Goal: Entertainment & Leisure: Consume media (video, audio)

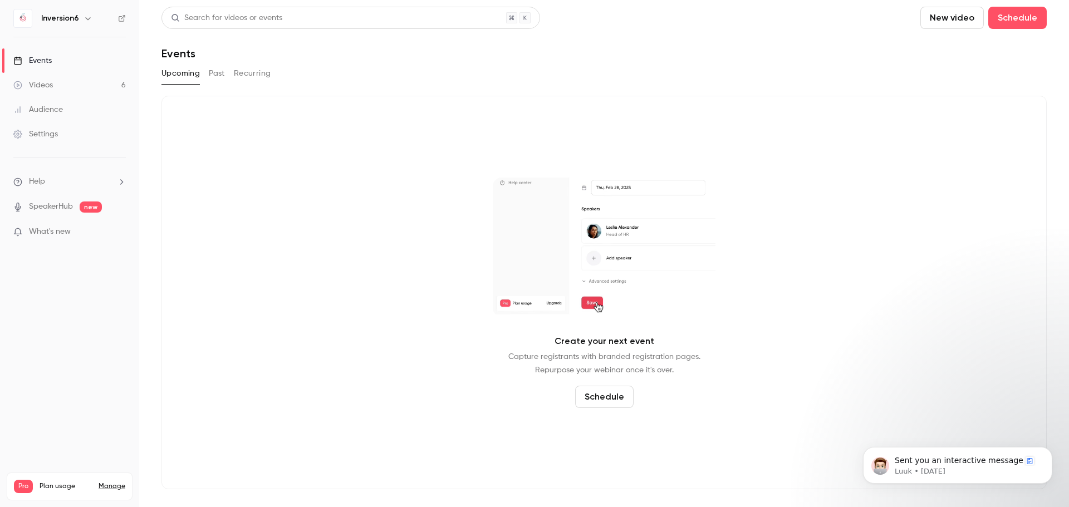
click at [65, 86] on link "Videos 6" at bounding box center [69, 85] width 139 height 25
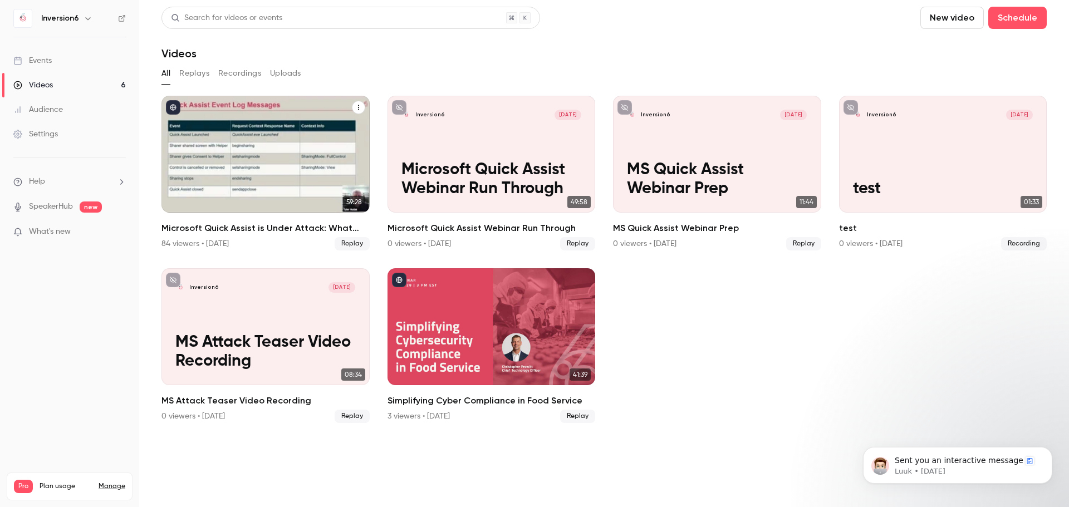
click at [331, 148] on div "Microsoft Quick Assist is Under Attack: What You Need to Know" at bounding box center [265, 154] width 208 height 117
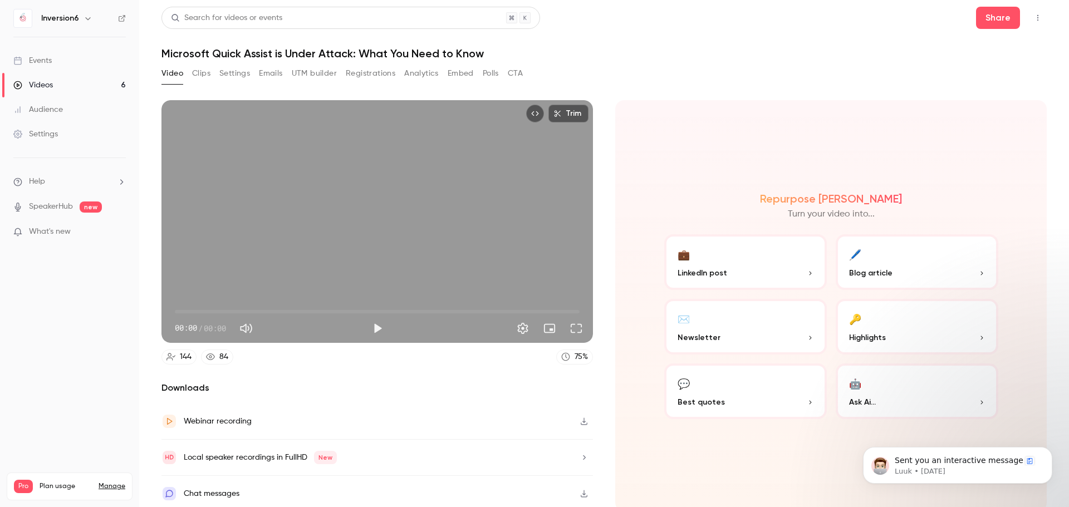
click at [201, 76] on button "Clips" at bounding box center [201, 74] width 18 height 18
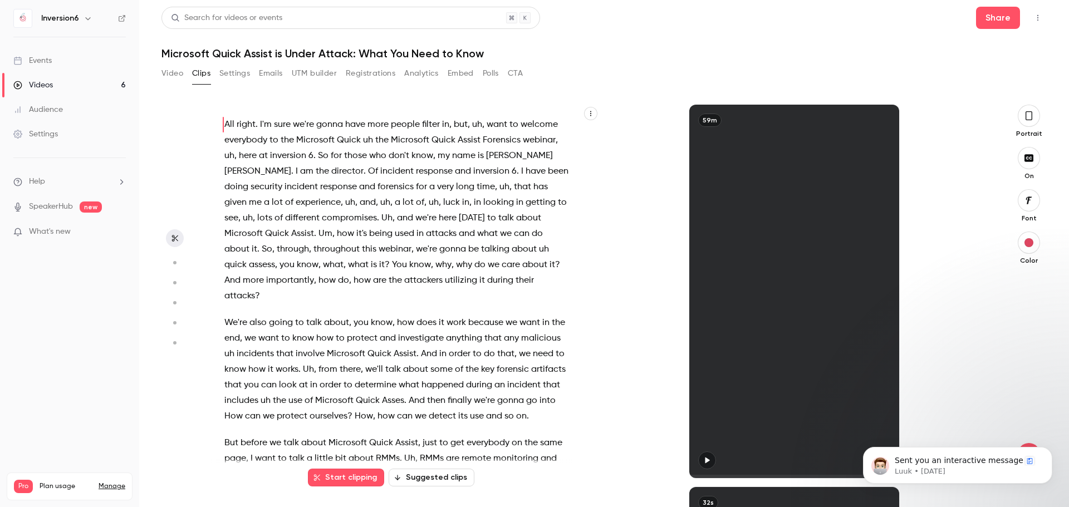
click at [448, 480] on button "Suggested clips" at bounding box center [432, 478] width 86 height 18
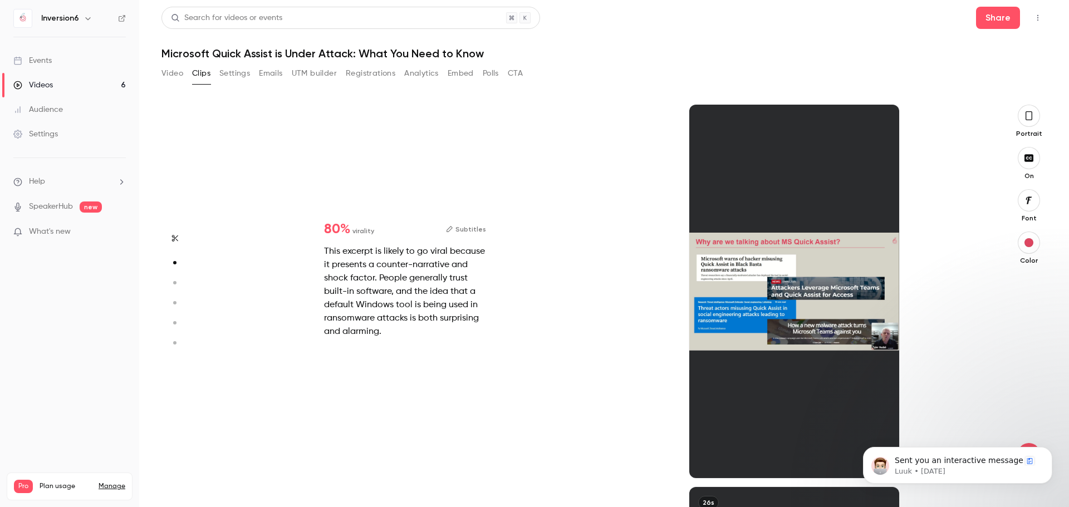
scroll to position [383, 0]
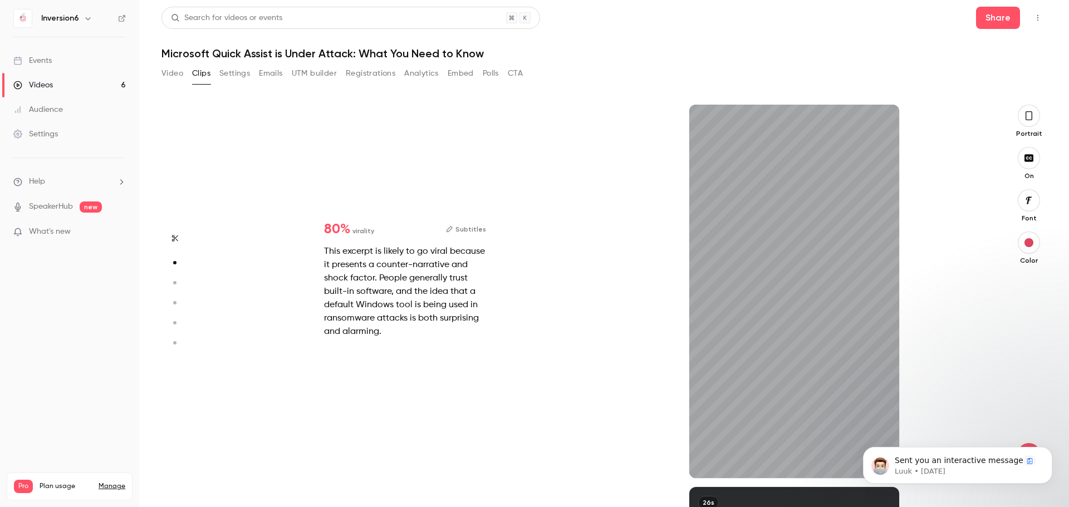
click at [1022, 114] on button "button" at bounding box center [1029, 116] width 22 height 22
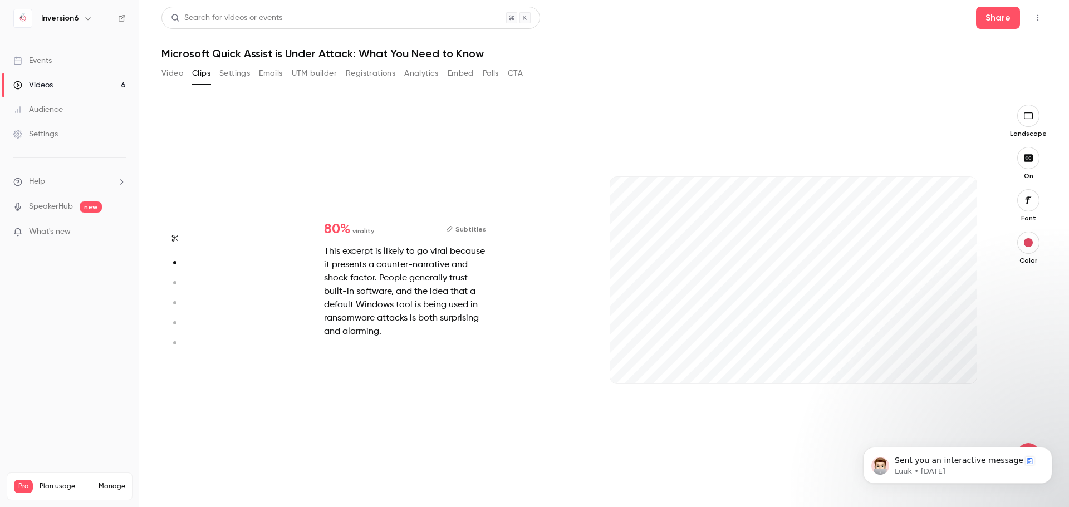
click at [456, 233] on button "Subtitles" at bounding box center [466, 229] width 40 height 13
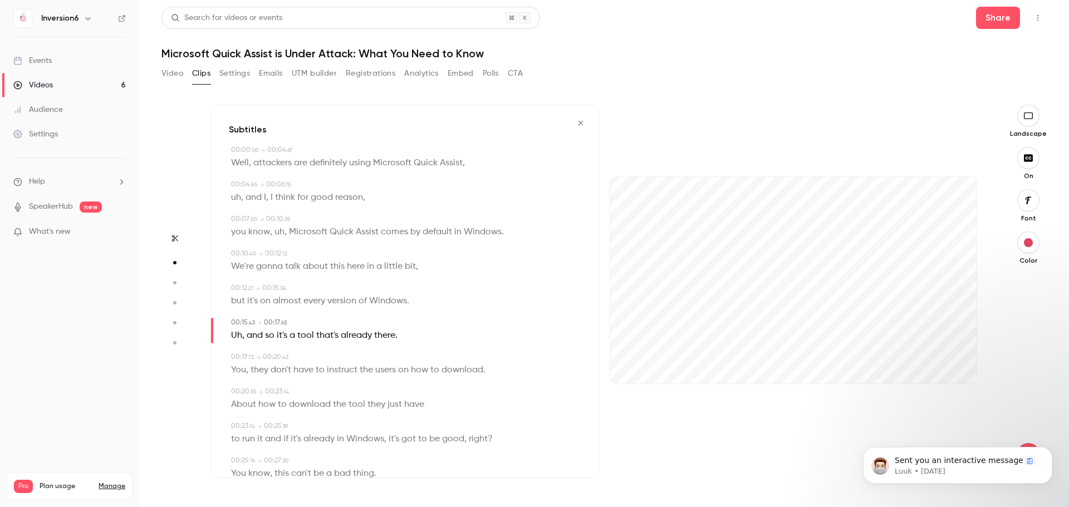
click at [574, 130] on button "button" at bounding box center [581, 123] width 18 height 18
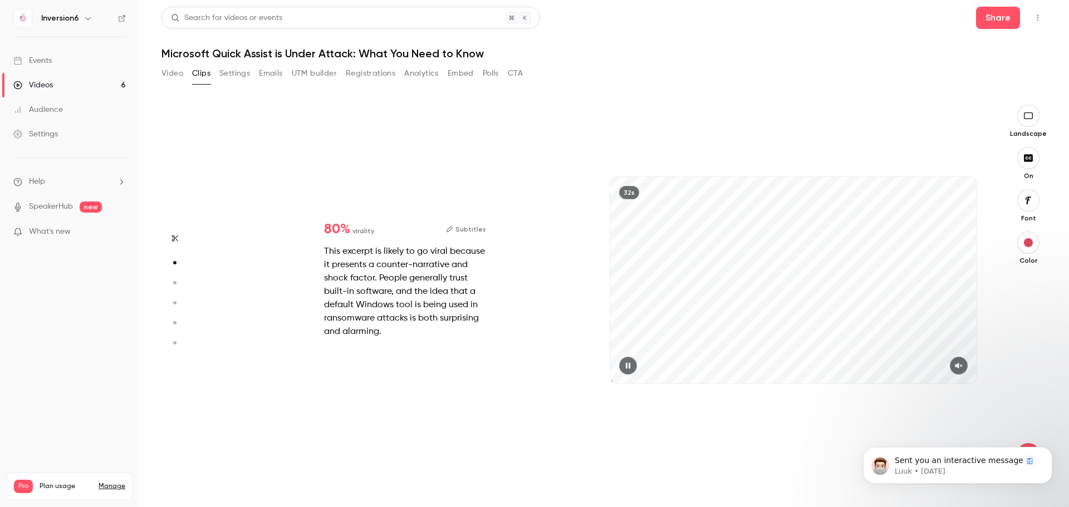
drag, startPoint x: 803, startPoint y: 381, endPoint x: 609, endPoint y: 368, distance: 194.2
click at [609, 368] on div "32s" at bounding box center [793, 292] width 389 height 374
drag, startPoint x: 624, startPoint y: 367, endPoint x: 646, endPoint y: 371, distance: 22.2
click at [624, 367] on icon "button" at bounding box center [628, 366] width 9 height 8
type input "***"
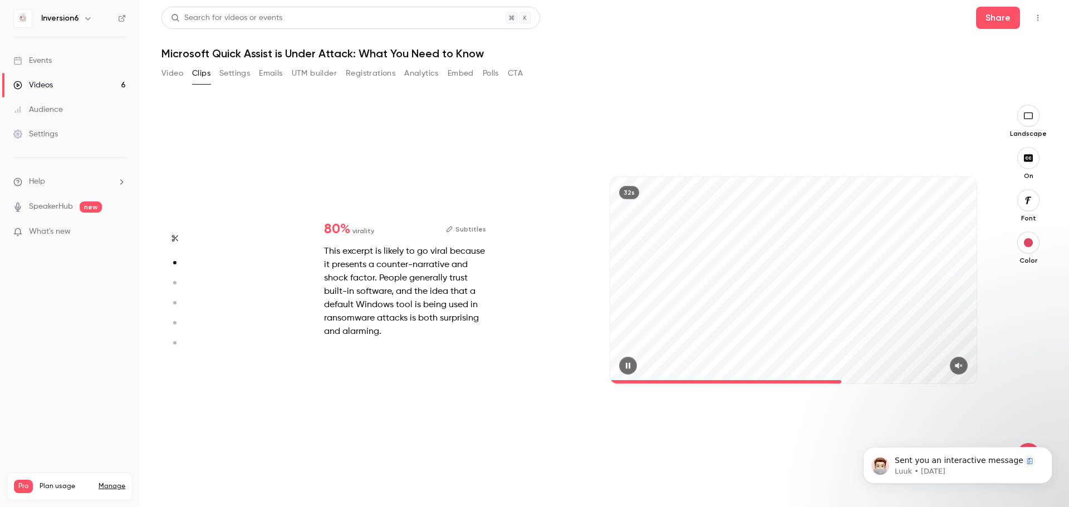
click at [808, 417] on div "32s" at bounding box center [793, 292] width 389 height 374
click at [956, 369] on icon "button" at bounding box center [958, 366] width 9 height 8
drag, startPoint x: 866, startPoint y: 380, endPoint x: 613, endPoint y: 371, distance: 254.1
click at [613, 371] on div "32s" at bounding box center [793, 280] width 366 height 206
click at [1046, 449] on icon "Dismiss notification" at bounding box center [1049, 450] width 6 height 6
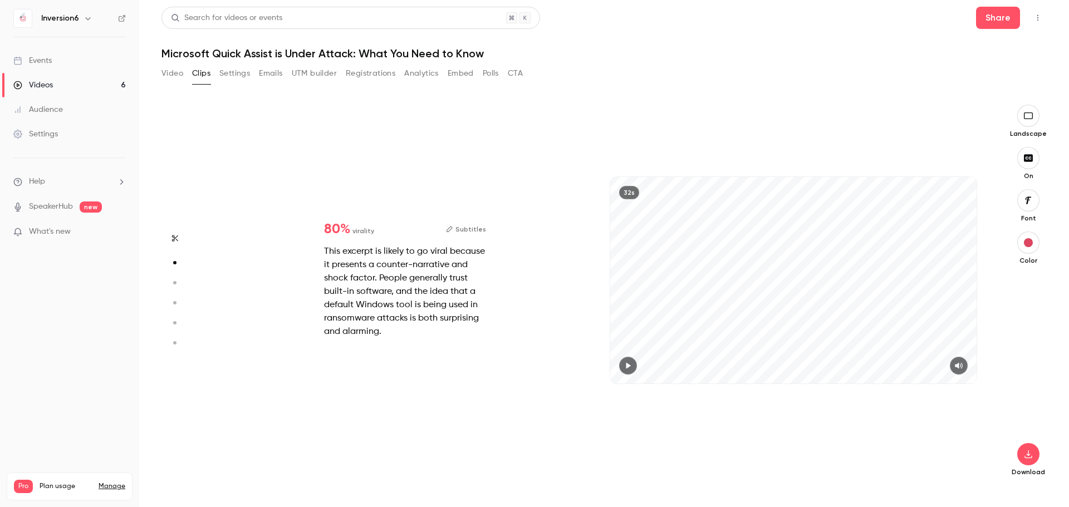
click at [638, 363] on div at bounding box center [793, 366] width 366 height 18
click at [633, 365] on icon "button" at bounding box center [628, 366] width 9 height 8
click at [628, 360] on button "button" at bounding box center [628, 366] width 18 height 18
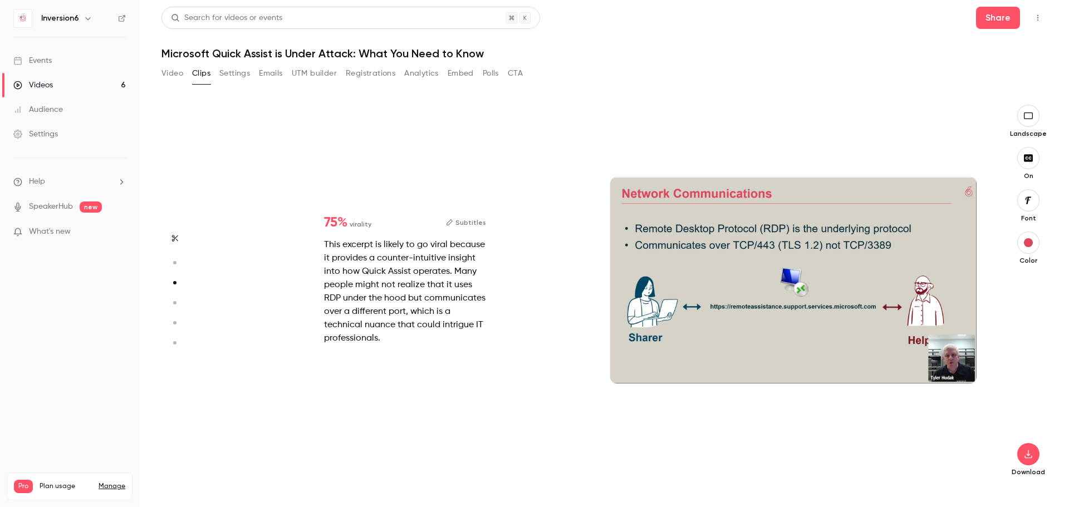
type input "*"
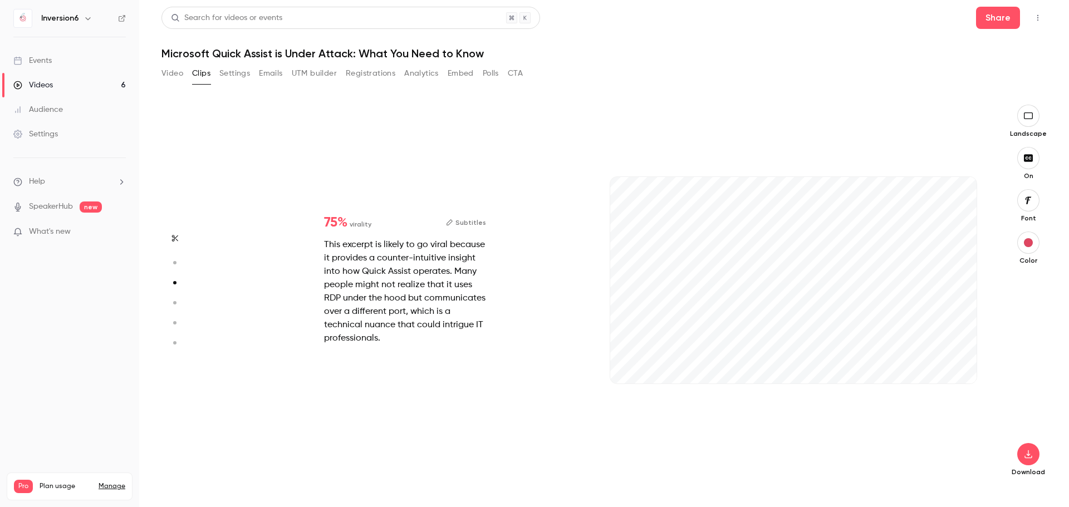
type input "*"
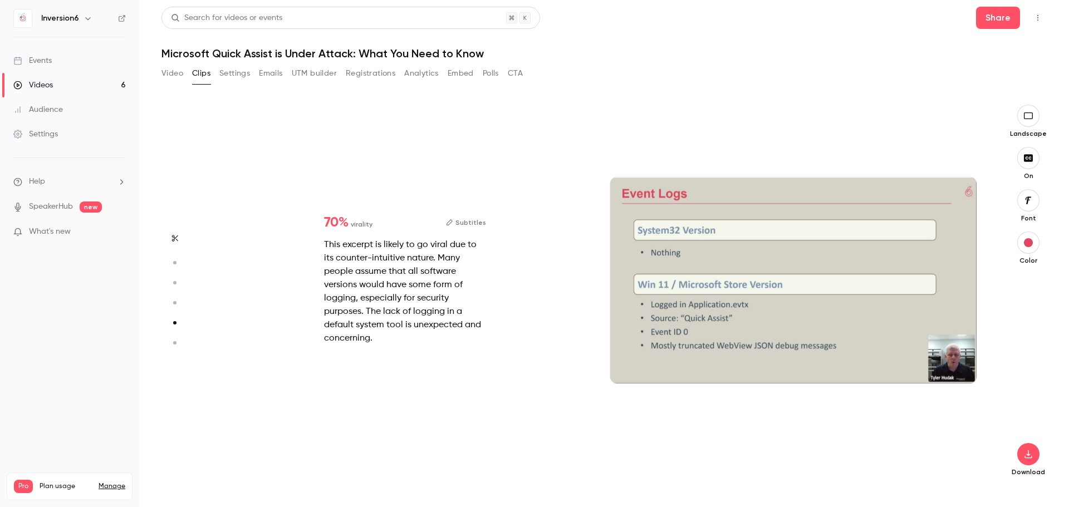
scroll to position [1530, 0]
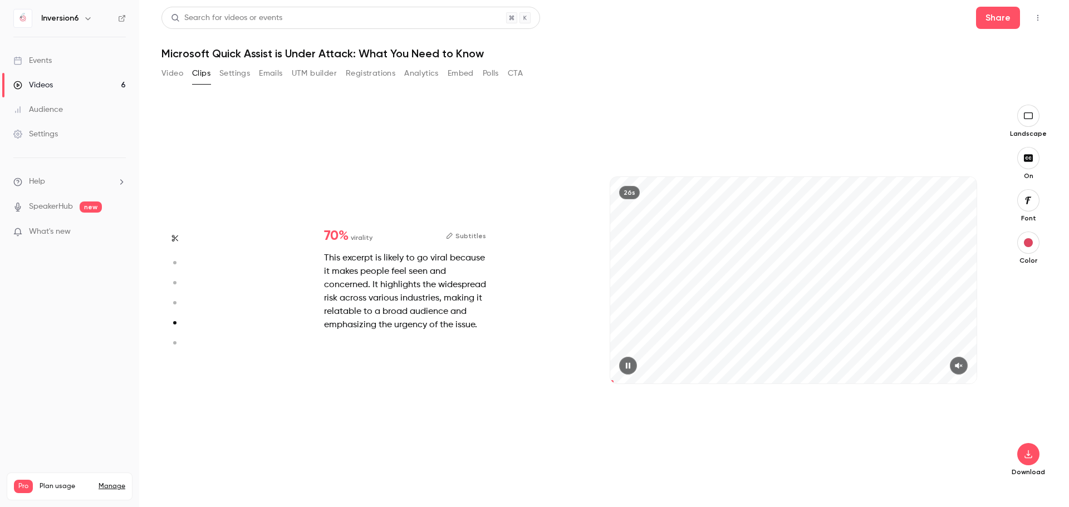
type input "*"
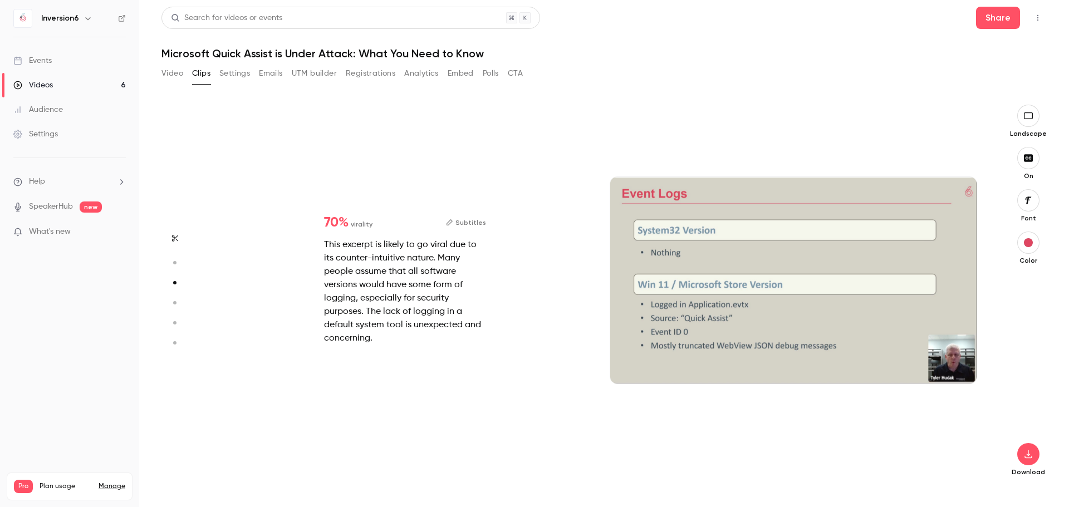
scroll to position [765, 0]
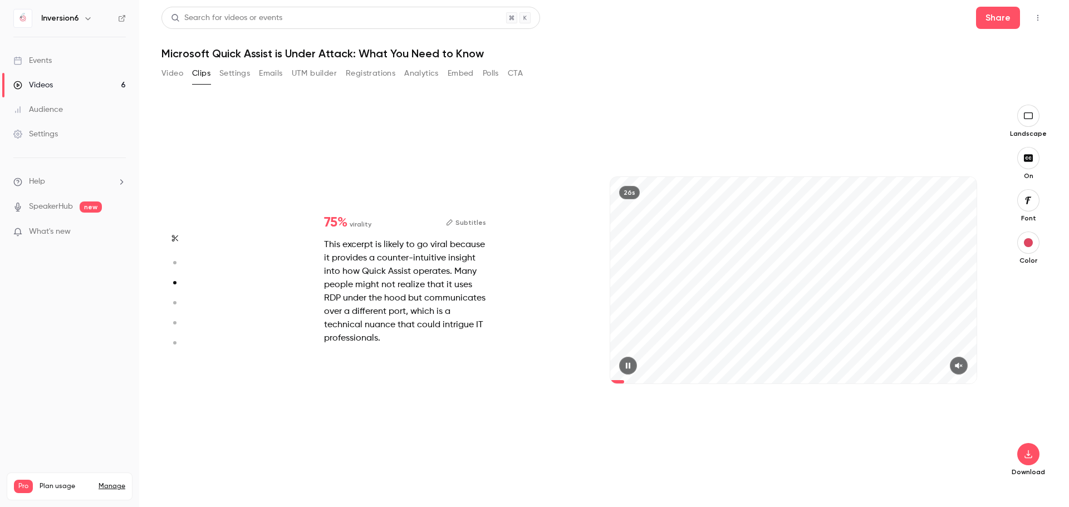
type input "*"
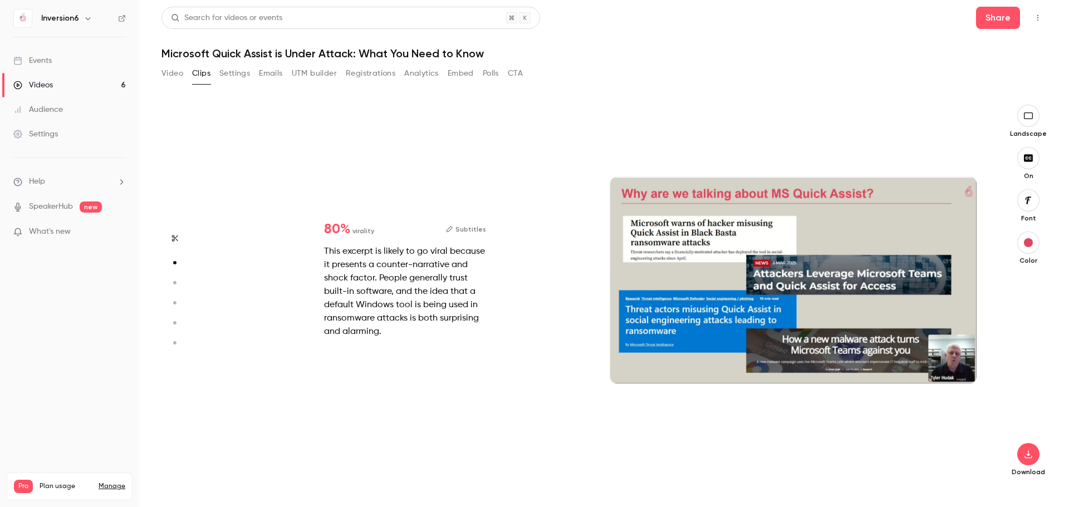
scroll to position [383, 0]
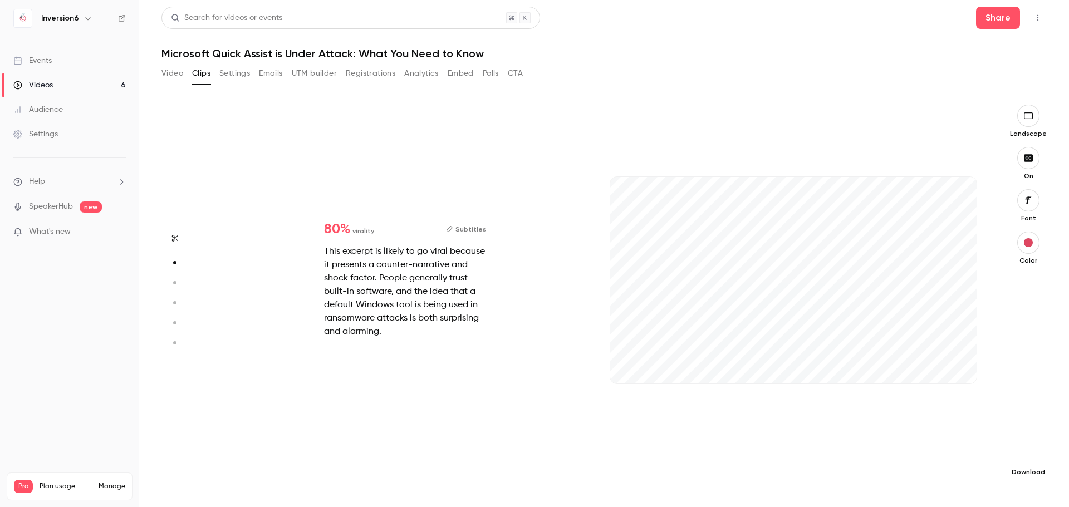
click at [1031, 456] on icon "button" at bounding box center [1028, 454] width 13 height 9
click at [929, 447] on span "High quality requires longer processing" at bounding box center [944, 444] width 127 height 11
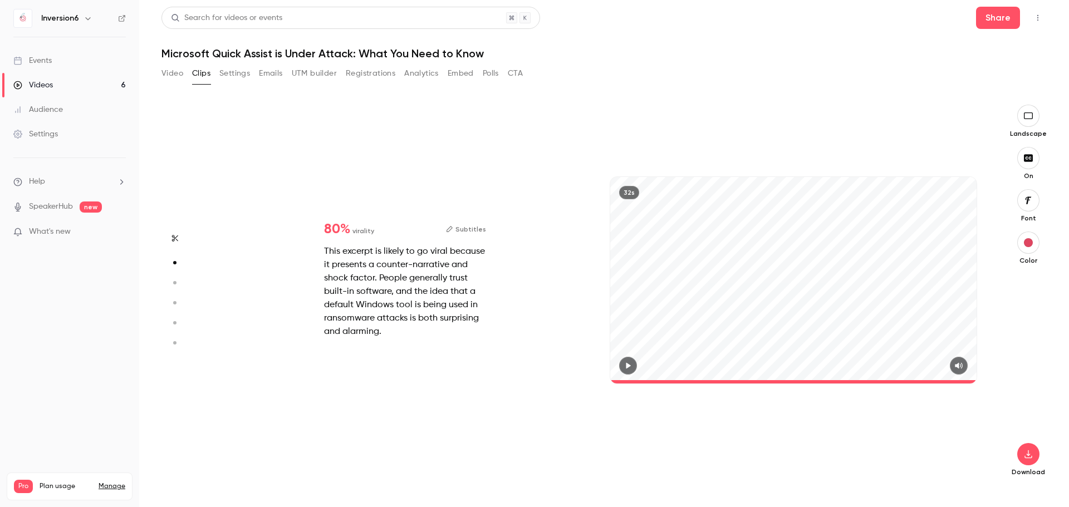
click at [469, 228] on button "Subtitles" at bounding box center [466, 229] width 40 height 13
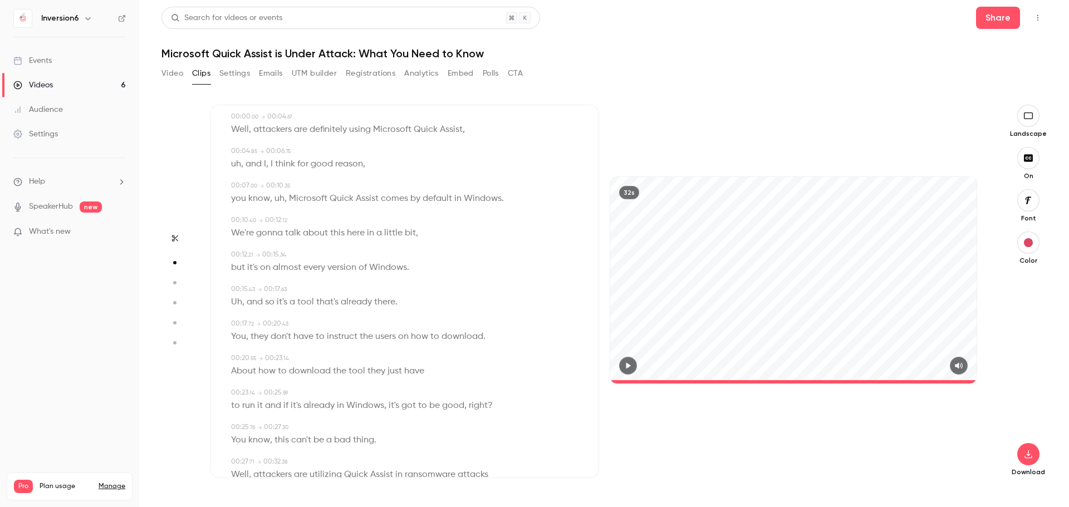
scroll to position [65, 0]
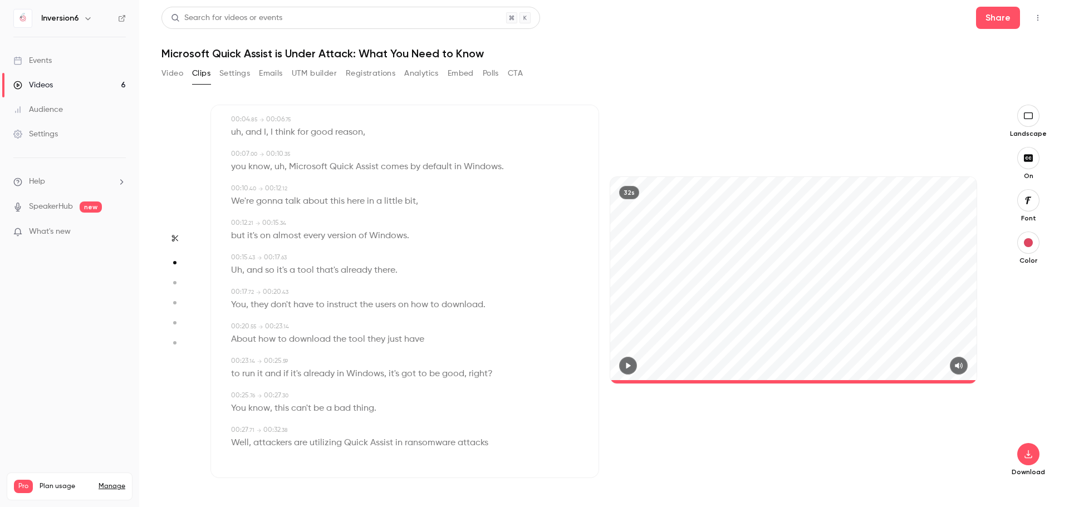
click at [209, 74] on button "Clips" at bounding box center [201, 74] width 18 height 18
click at [624, 98] on div "Start clipping Suggested clips 59m 80 % virality Subtitles This excerpt is like…" at bounding box center [603, 297] width 885 height 420
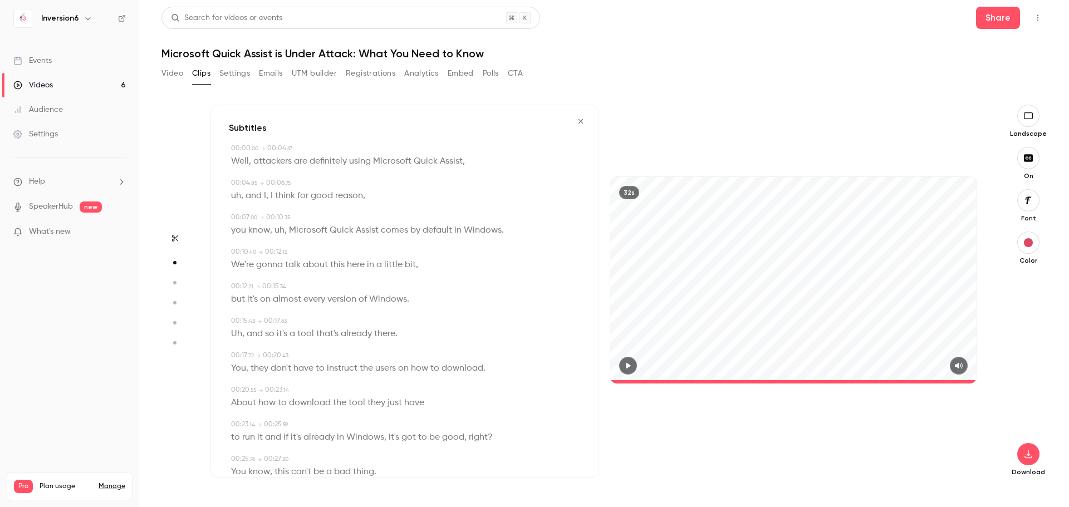
scroll to position [0, 0]
click at [576, 124] on icon "button" at bounding box center [580, 123] width 9 height 8
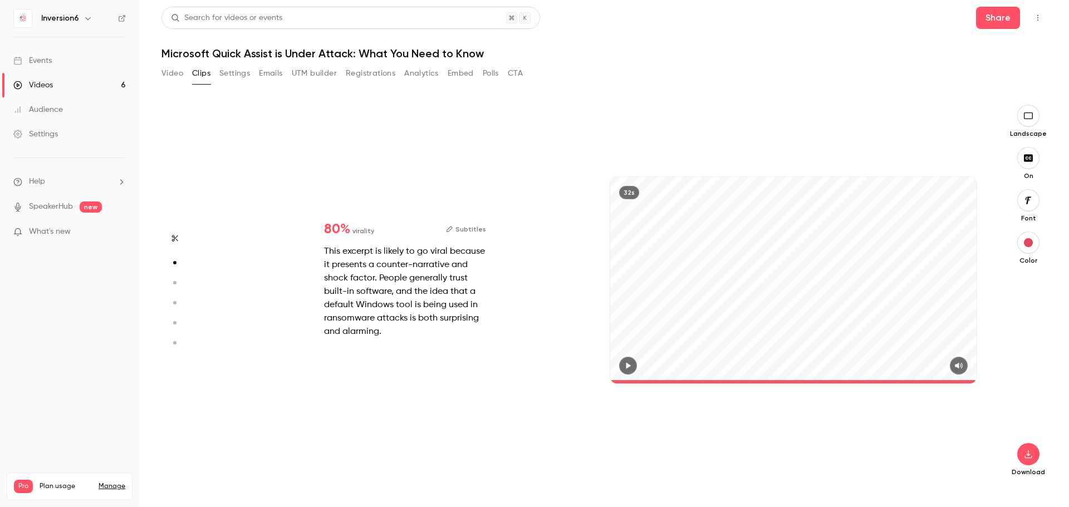
click at [834, 337] on div "32s" at bounding box center [793, 280] width 366 height 206
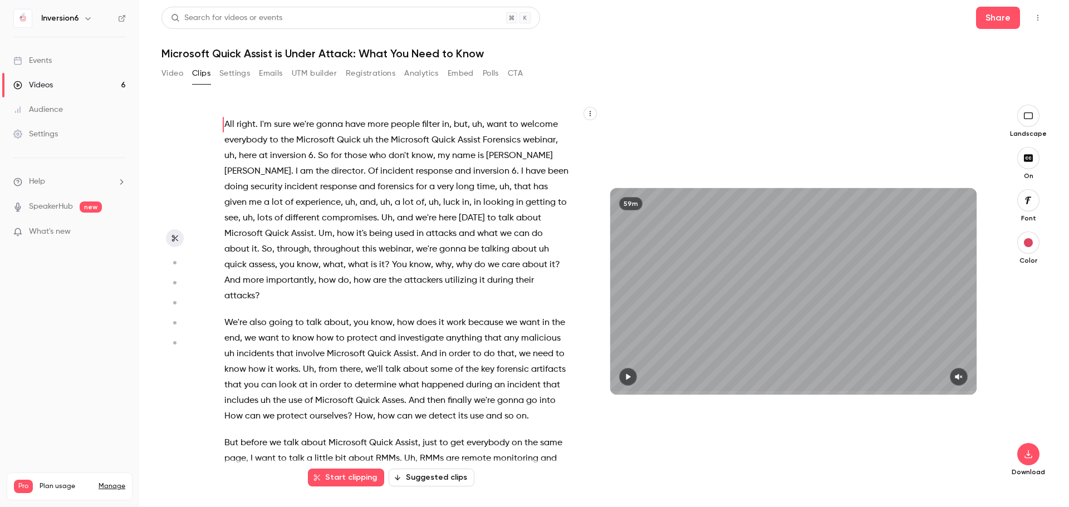
type input "*"
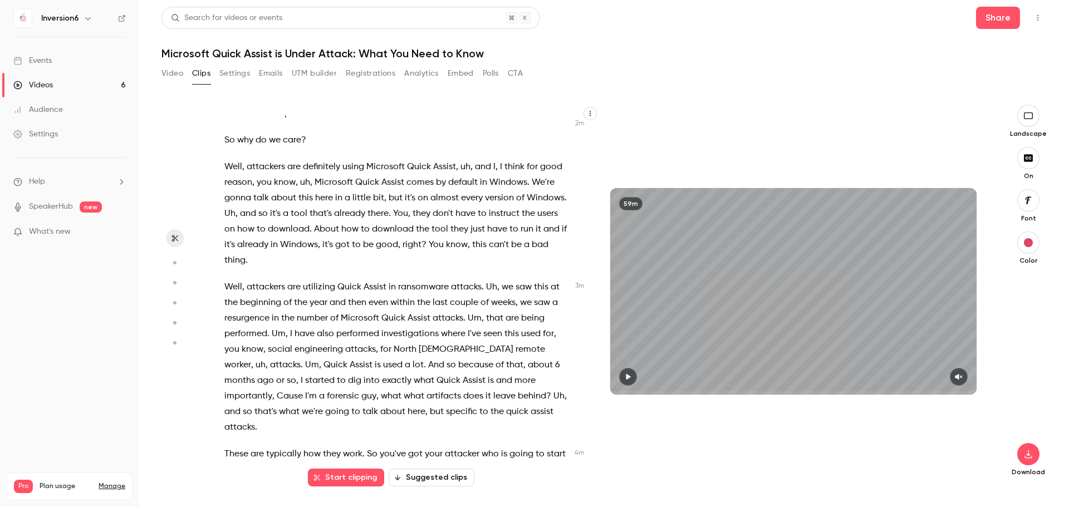
scroll to position [613, 0]
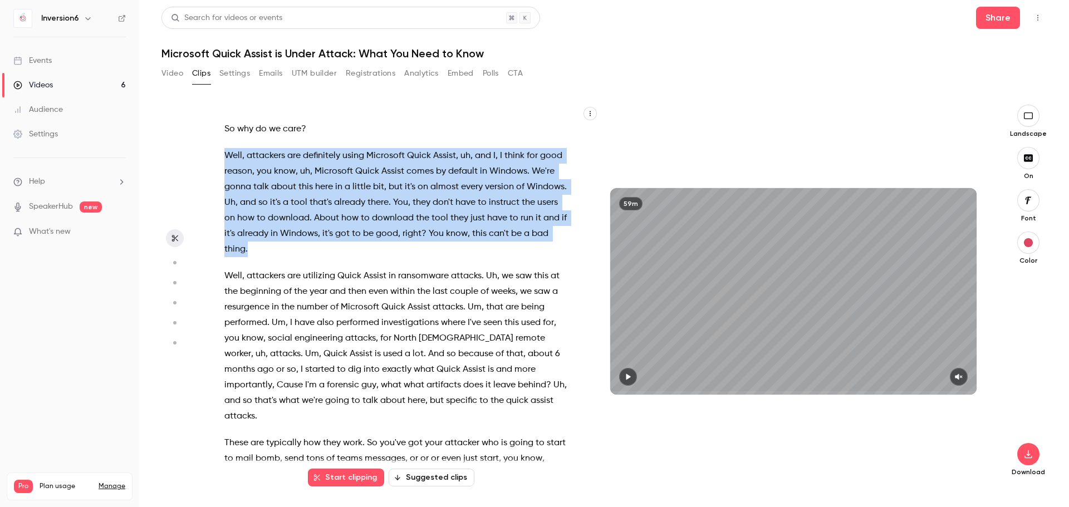
drag, startPoint x: 222, startPoint y: 153, endPoint x: 360, endPoint y: 248, distance: 167.7
click at [360, 248] on div "All right . I'm sure we're gonna have more people filter in , but , uh , want t…" at bounding box center [401, 297] width 383 height 363
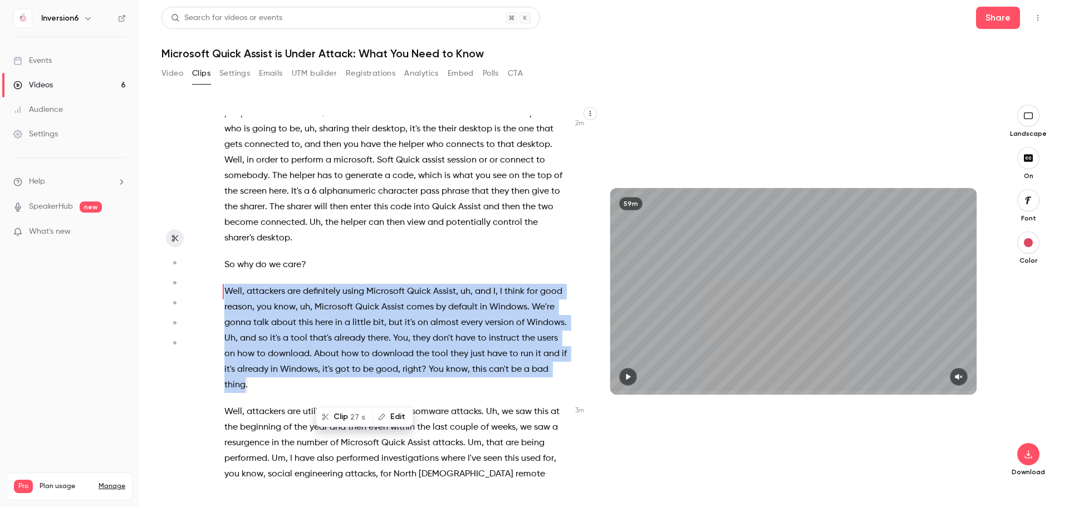
scroll to position [471, 0]
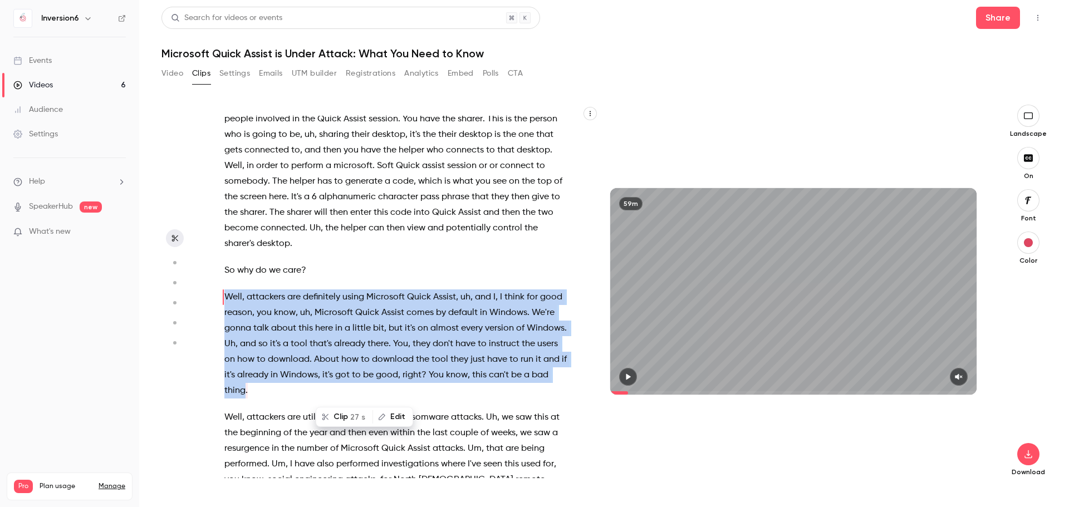
click at [631, 377] on icon "button" at bounding box center [628, 377] width 9 height 8
click at [958, 383] on button "button" at bounding box center [959, 377] width 18 height 18
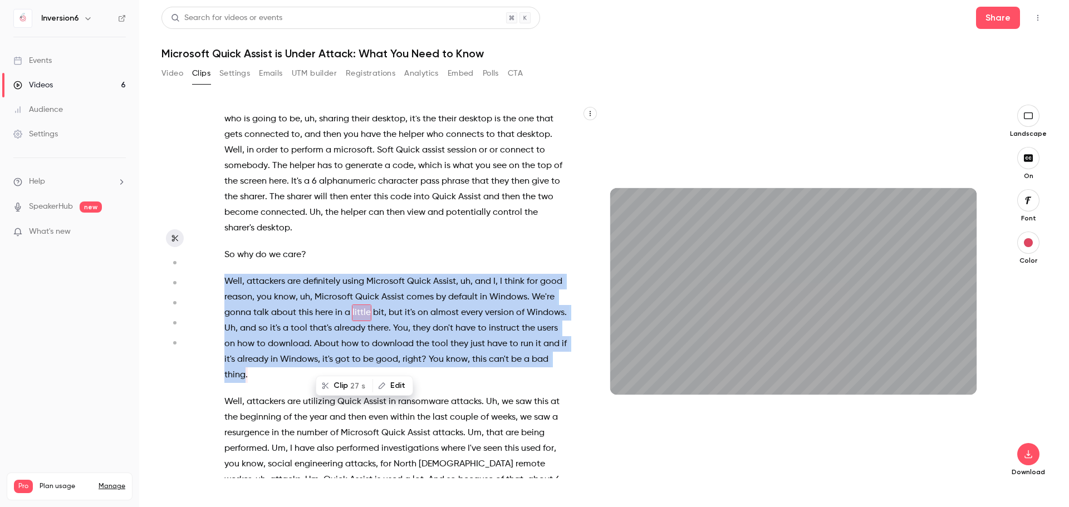
scroll to position [502, 0]
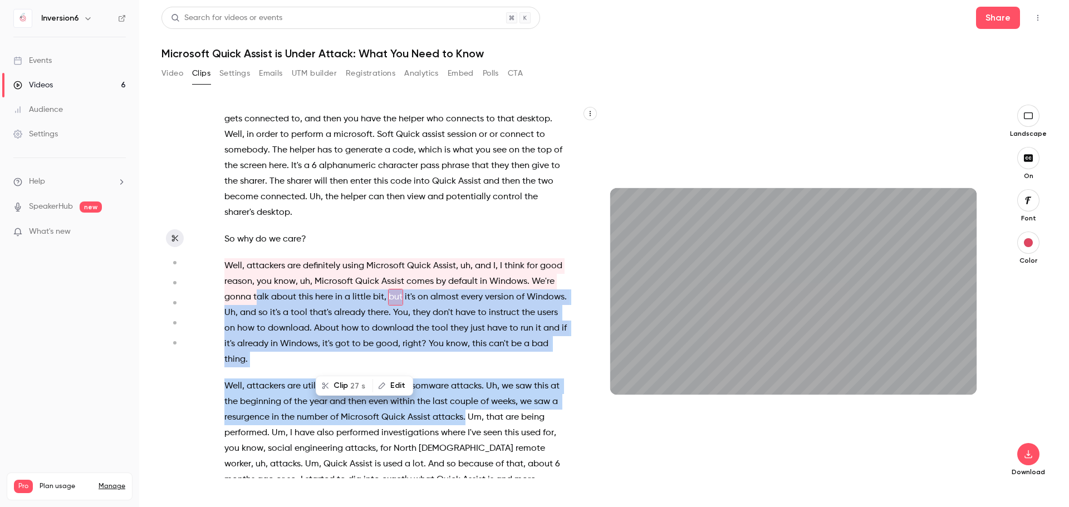
drag, startPoint x: 329, startPoint y: 347, endPoint x: 221, endPoint y: 263, distance: 137.3
click at [221, 263] on div "All right . I'm sure we're gonna have more people filter in , but , uh , want t…" at bounding box center [401, 297] width 383 height 363
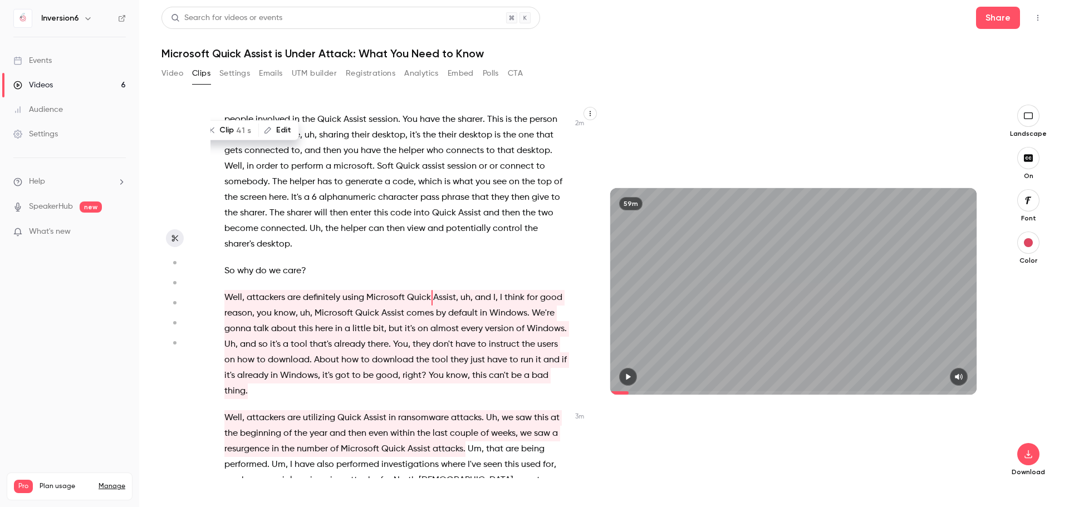
scroll to position [471, 0]
click at [630, 379] on icon "button" at bounding box center [628, 377] width 9 height 8
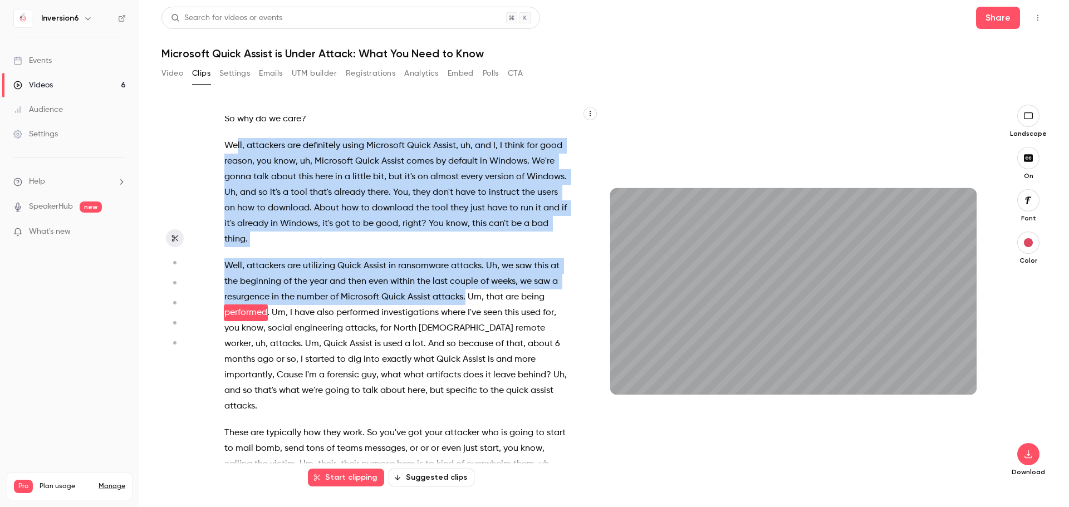
scroll to position [638, 0]
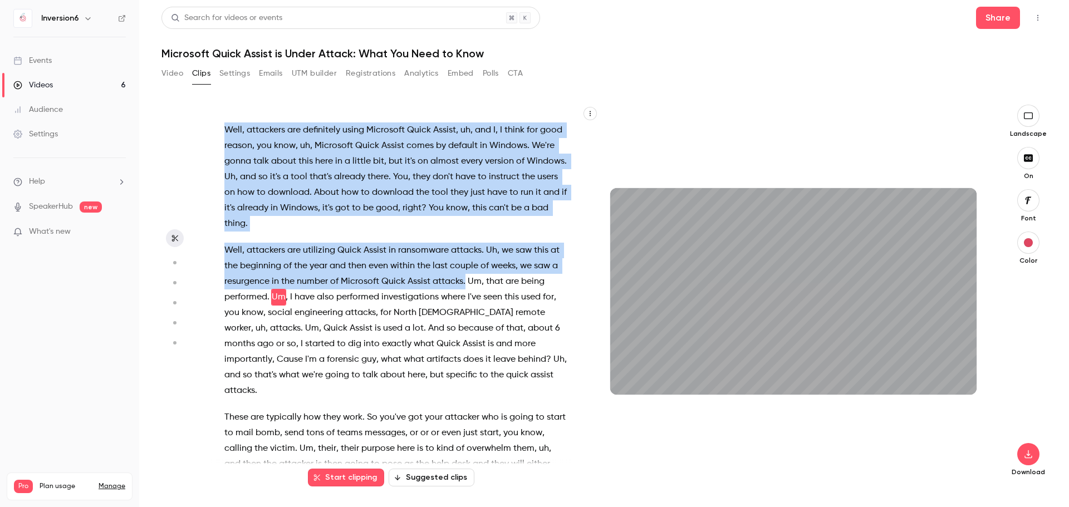
drag, startPoint x: 464, startPoint y: 296, endPoint x: 222, endPoint y: 128, distance: 295.2
click at [222, 128] on div "All right . I'm sure we're gonna have more people filter in , but , uh , want t…" at bounding box center [401, 297] width 383 height 363
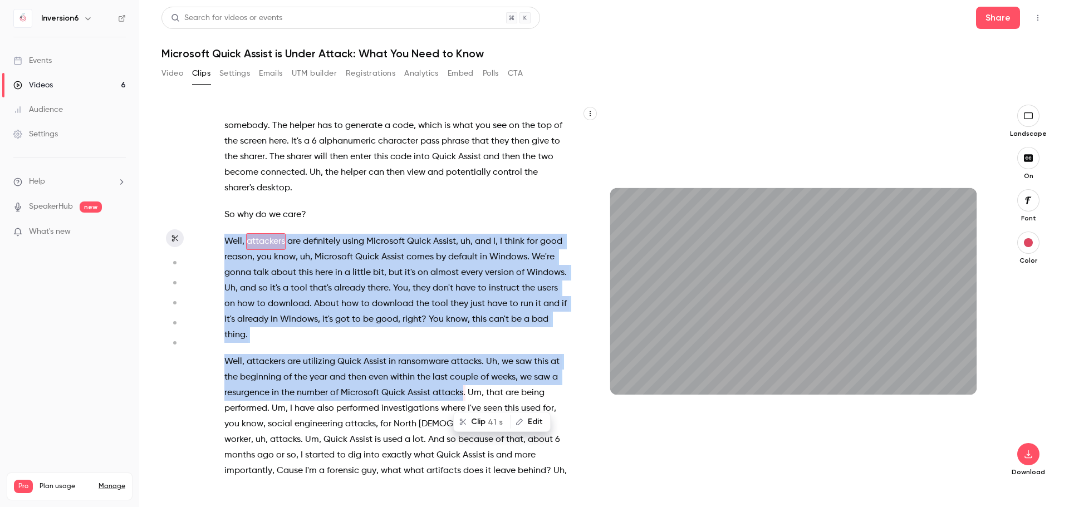
scroll to position [471, 0]
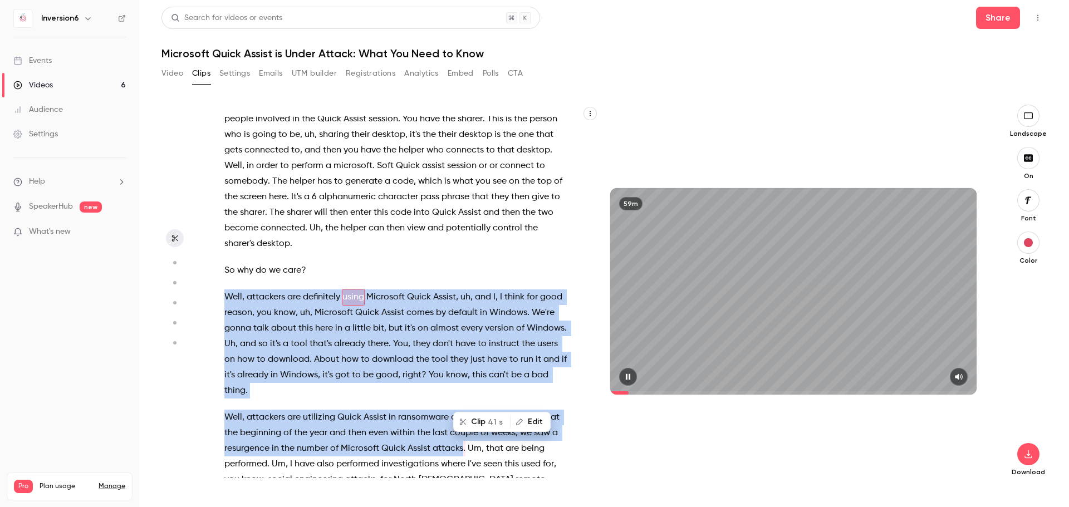
click at [625, 375] on icon "button" at bounding box center [628, 377] width 9 height 8
click at [221, 293] on div "All right . I'm sure we're gonna have more people filter in , but , uh , want t…" at bounding box center [401, 297] width 383 height 363
click at [226, 293] on span "Well" at bounding box center [233, 298] width 18 height 16
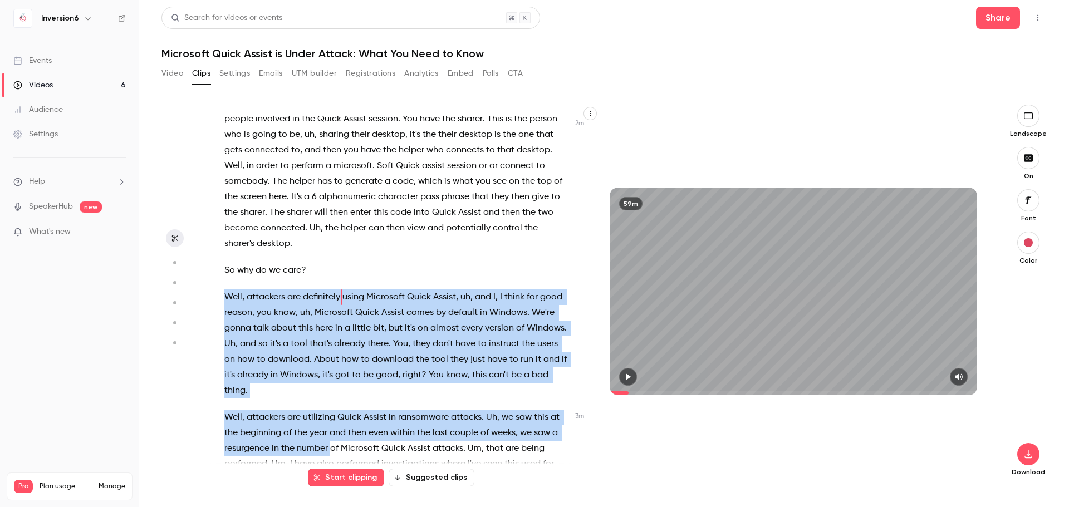
scroll to position [582, 0]
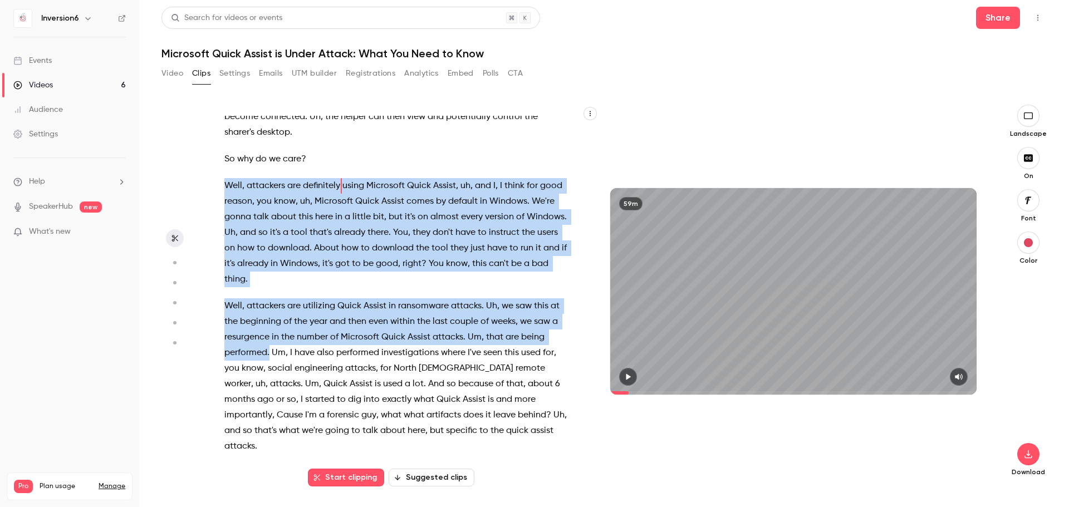
drag, startPoint x: 226, startPoint y: 295, endPoint x: 269, endPoint y: 356, distance: 75.5
click at [269, 356] on div "All right . I'm sure we're gonna have more people filter in , but , uh , want t…" at bounding box center [401, 297] width 383 height 363
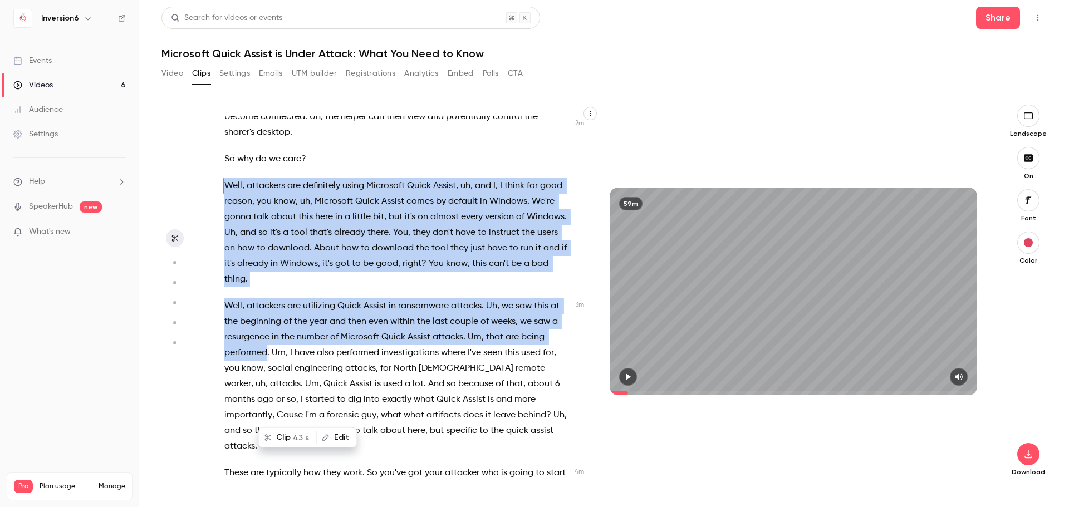
scroll to position [471, 0]
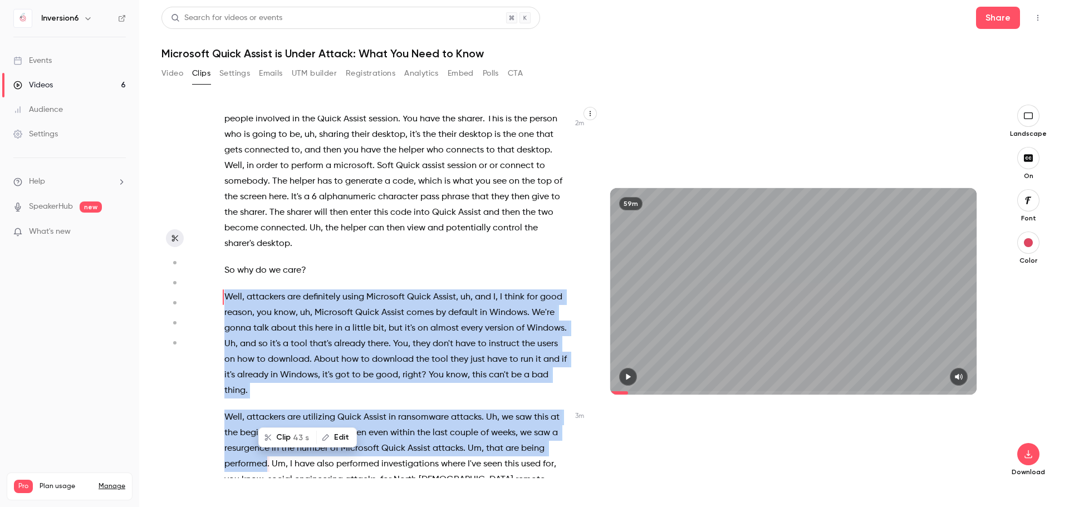
click at [293, 441] on span "43 s" at bounding box center [301, 438] width 16 height 12
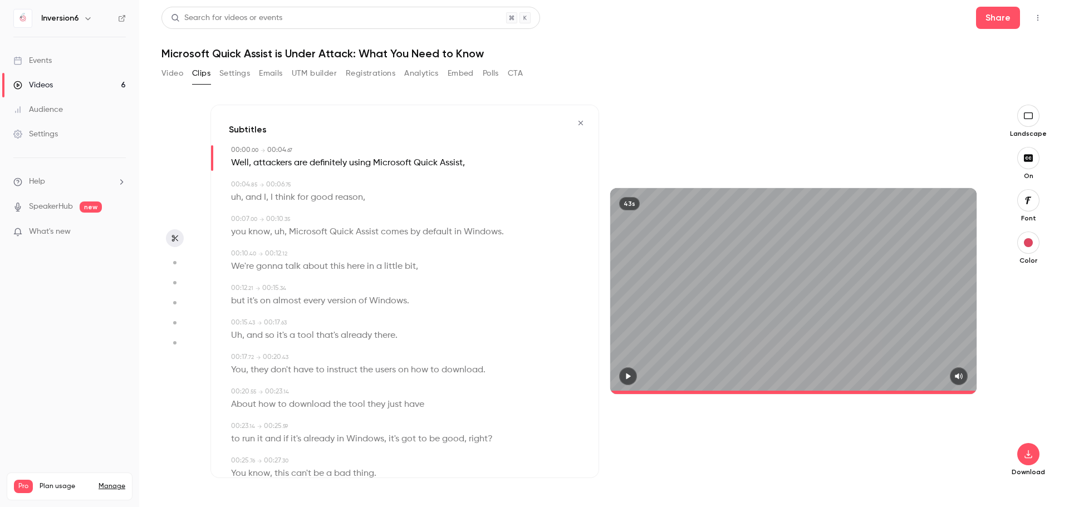
type input "*"
click at [1027, 456] on icon "button" at bounding box center [1028, 454] width 13 height 9
click at [936, 437] on span "Full HD" at bounding box center [945, 433] width 128 height 12
click at [578, 125] on button "button" at bounding box center [581, 123] width 18 height 18
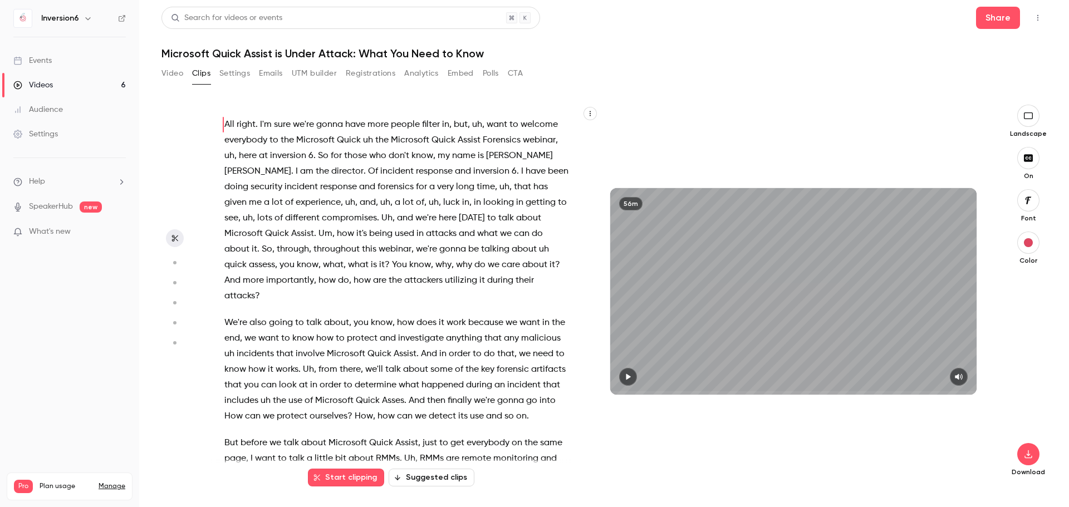
click at [569, 117] on div at bounding box center [396, 117] width 344 height 0
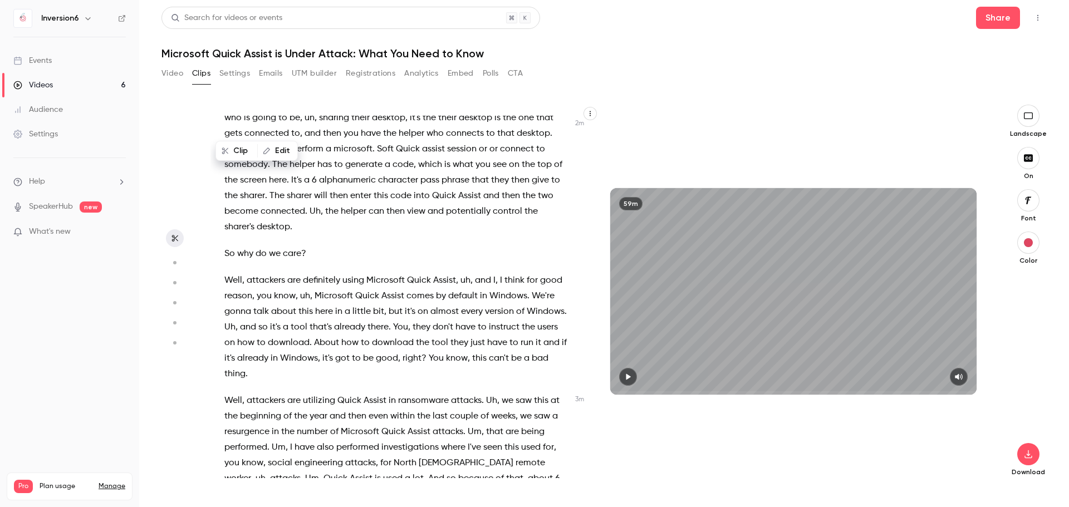
scroll to position [0, 0]
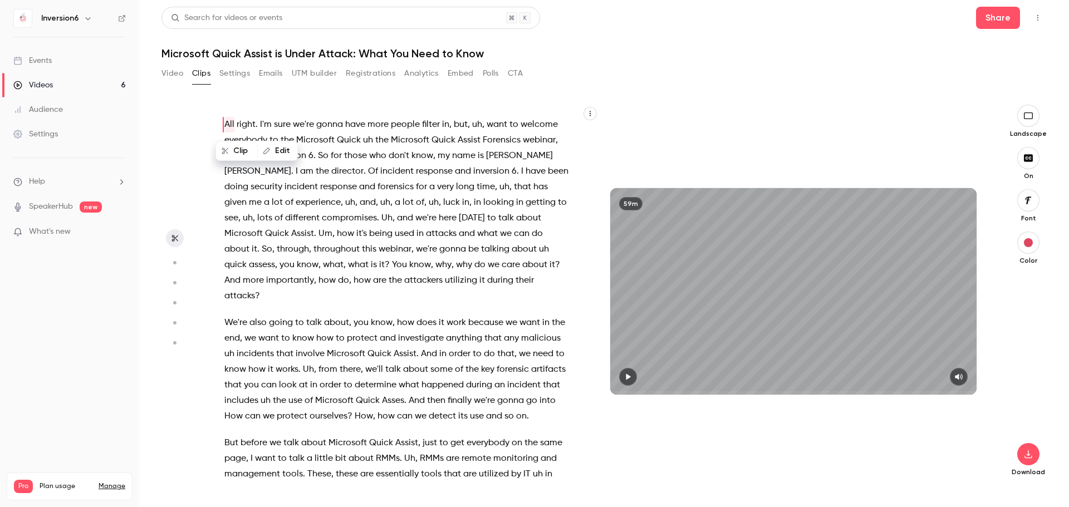
click at [175, 263] on circle "button" at bounding box center [174, 262] width 3 height 3
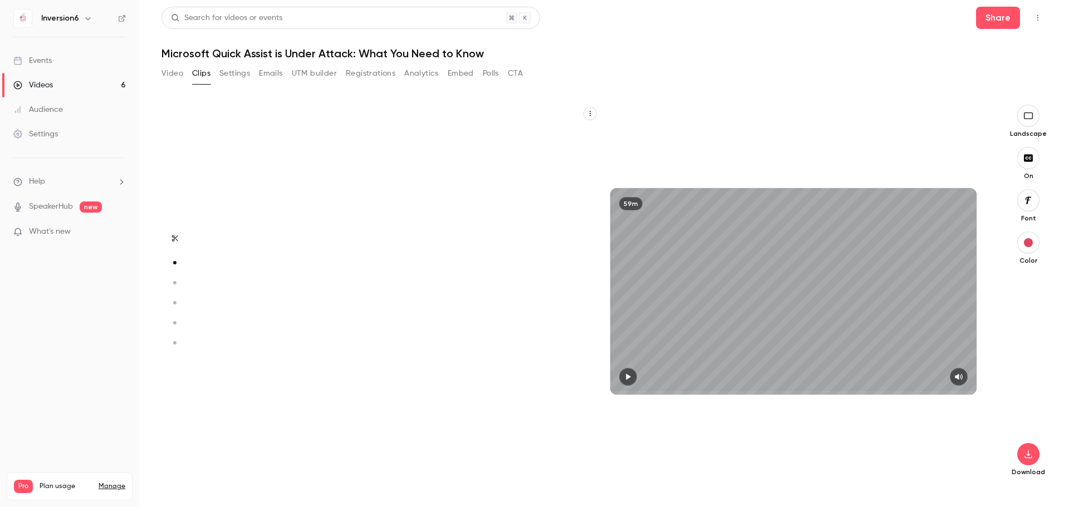
scroll to position [383, 0]
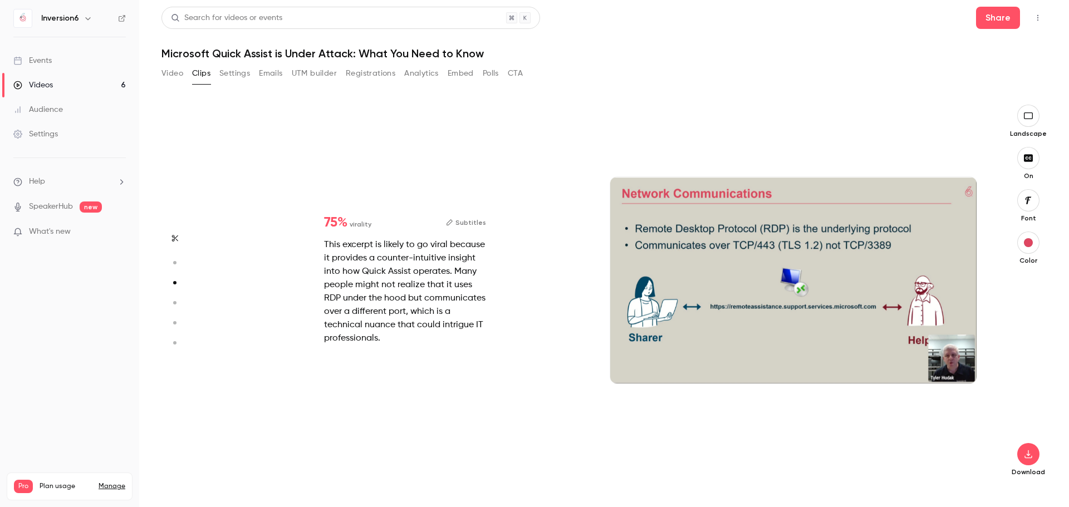
type input "*"
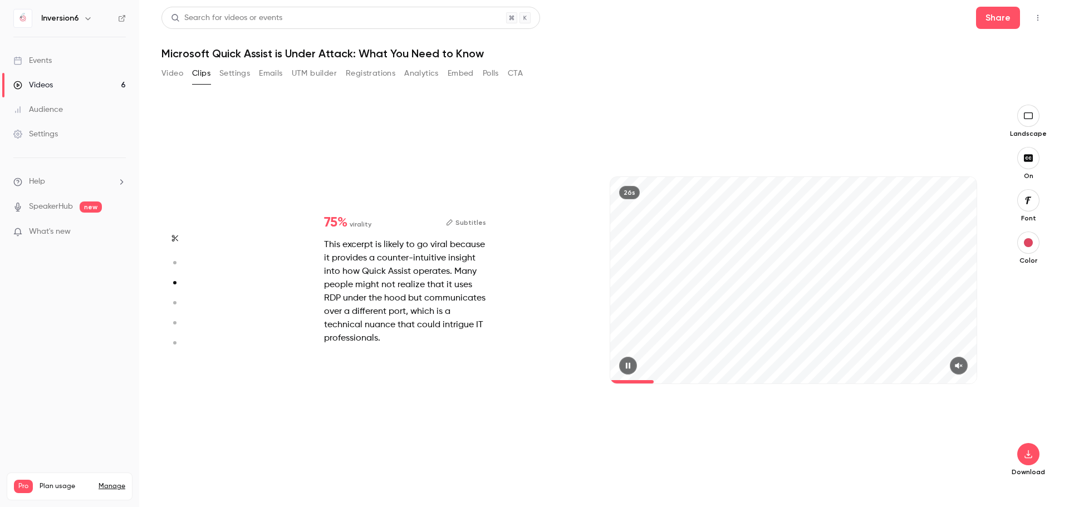
click at [958, 370] on button "button" at bounding box center [959, 366] width 18 height 18
drag, startPoint x: 654, startPoint y: 382, endPoint x: 561, endPoint y: 380, distance: 92.5
click at [561, 380] on div "75 % virality Subtitles This excerpt is likely to go viral because it provides …" at bounding box center [598, 292] width 777 height 374
type input "*"
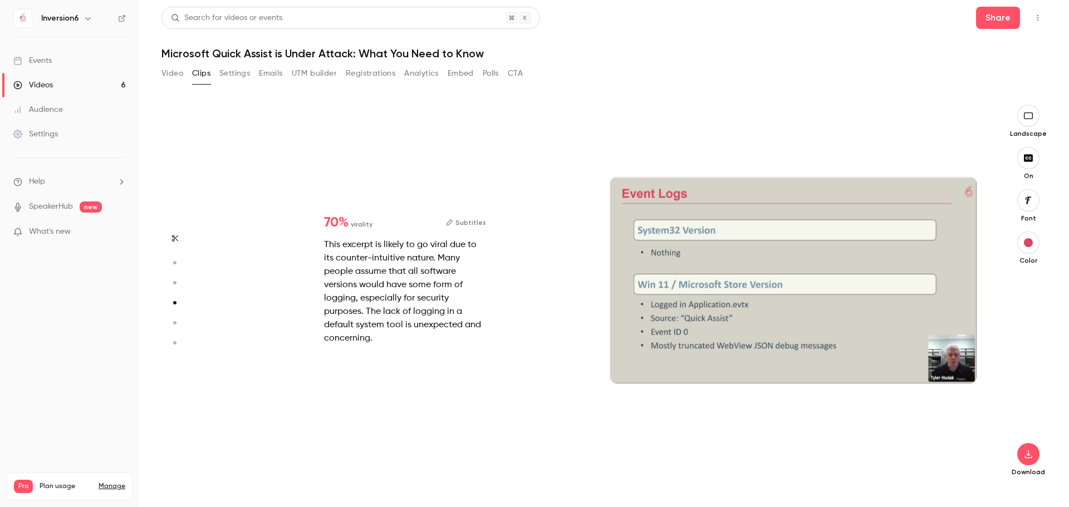
scroll to position [1530, 0]
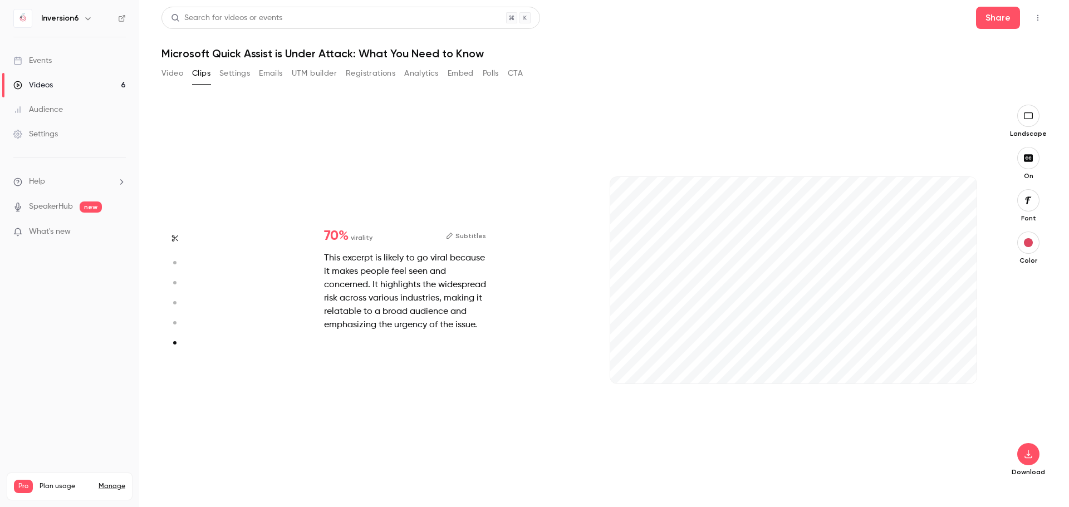
type input "*"
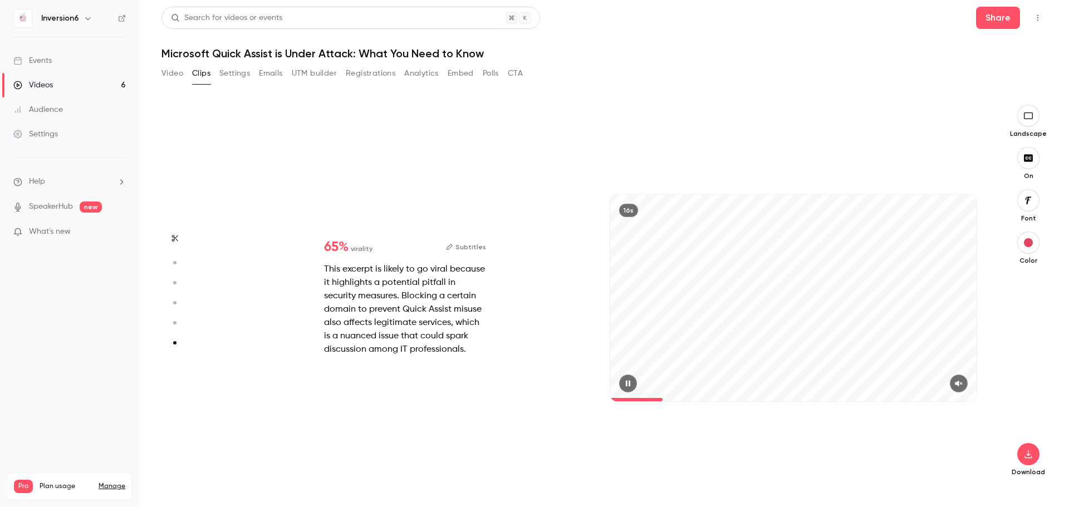
click at [958, 381] on icon "button" at bounding box center [958, 384] width 9 height 8
type input "*"
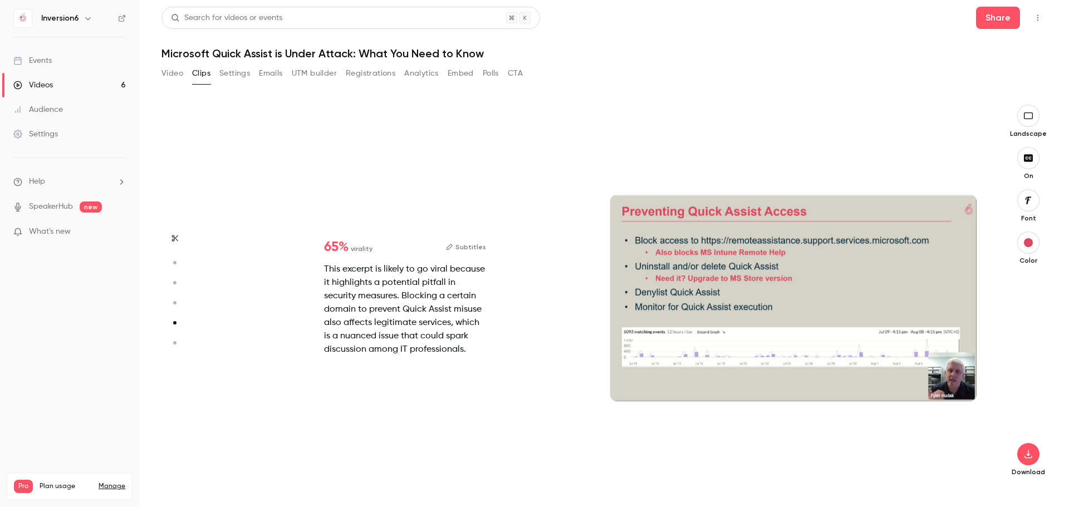
scroll to position [1530, 0]
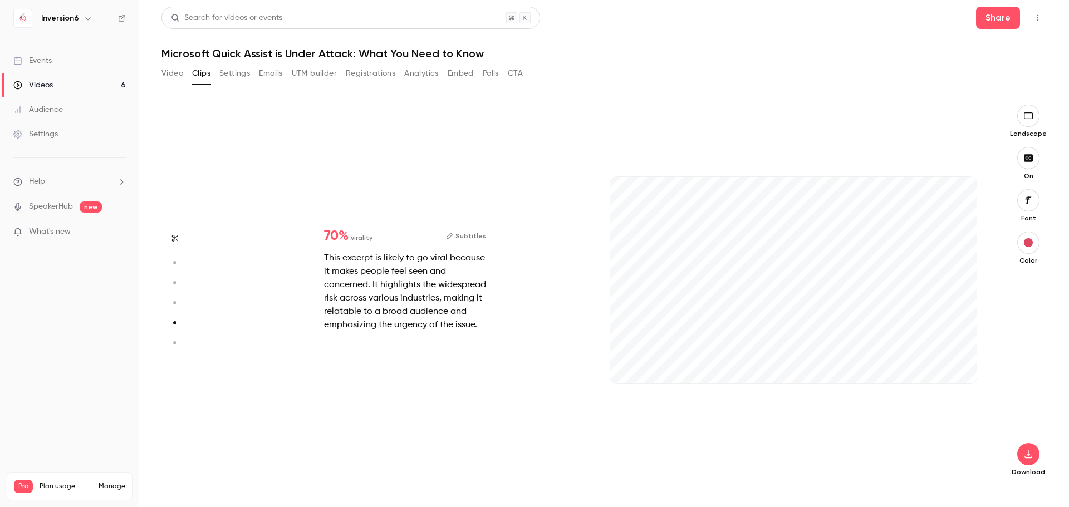
type input "***"
